Goal: Transaction & Acquisition: Purchase product/service

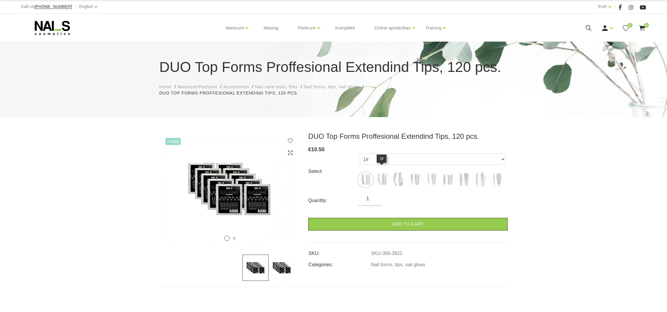
click at [387, 177] on img at bounding box center [381, 179] width 15 height 15
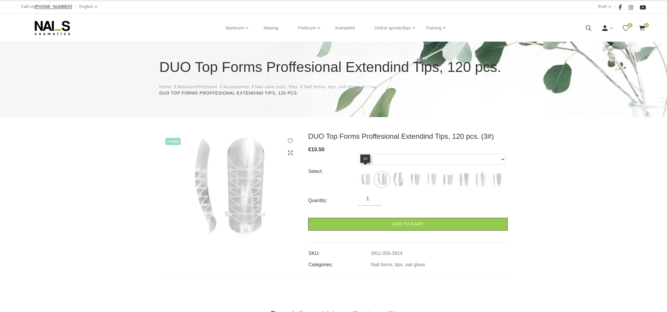
click at [370, 175] on img at bounding box center [365, 179] width 15 height 15
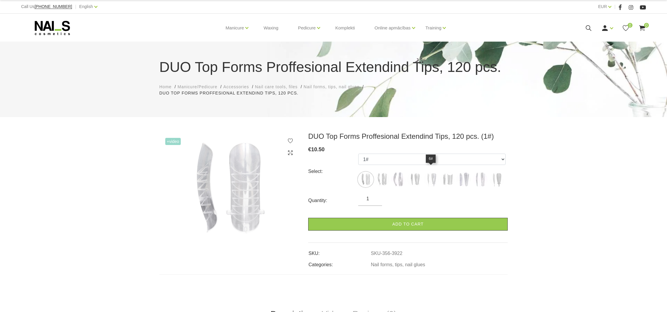
click at [434, 178] on img at bounding box center [430, 179] width 15 height 15
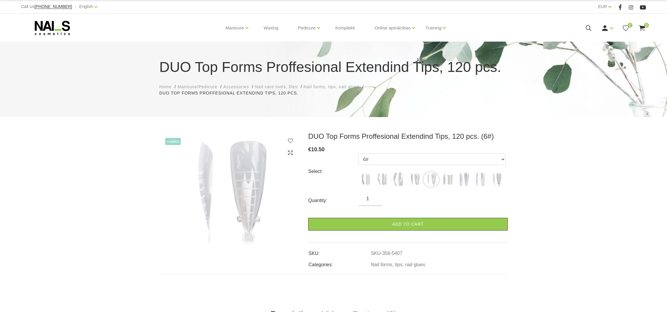
click at [483, 179] on img at bounding box center [480, 179] width 15 height 15
select select "5414"
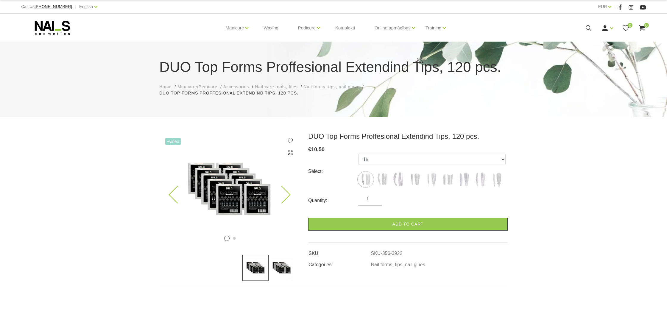
click at [229, 180] on img at bounding box center [229, 189] width 140 height 114
click at [275, 257] on img at bounding box center [281, 268] width 26 height 26
click at [258, 190] on img at bounding box center [229, 189] width 140 height 114
click at [288, 150] on icon at bounding box center [290, 153] width 6 height 6
